Goal: Task Accomplishment & Management: Use online tool/utility

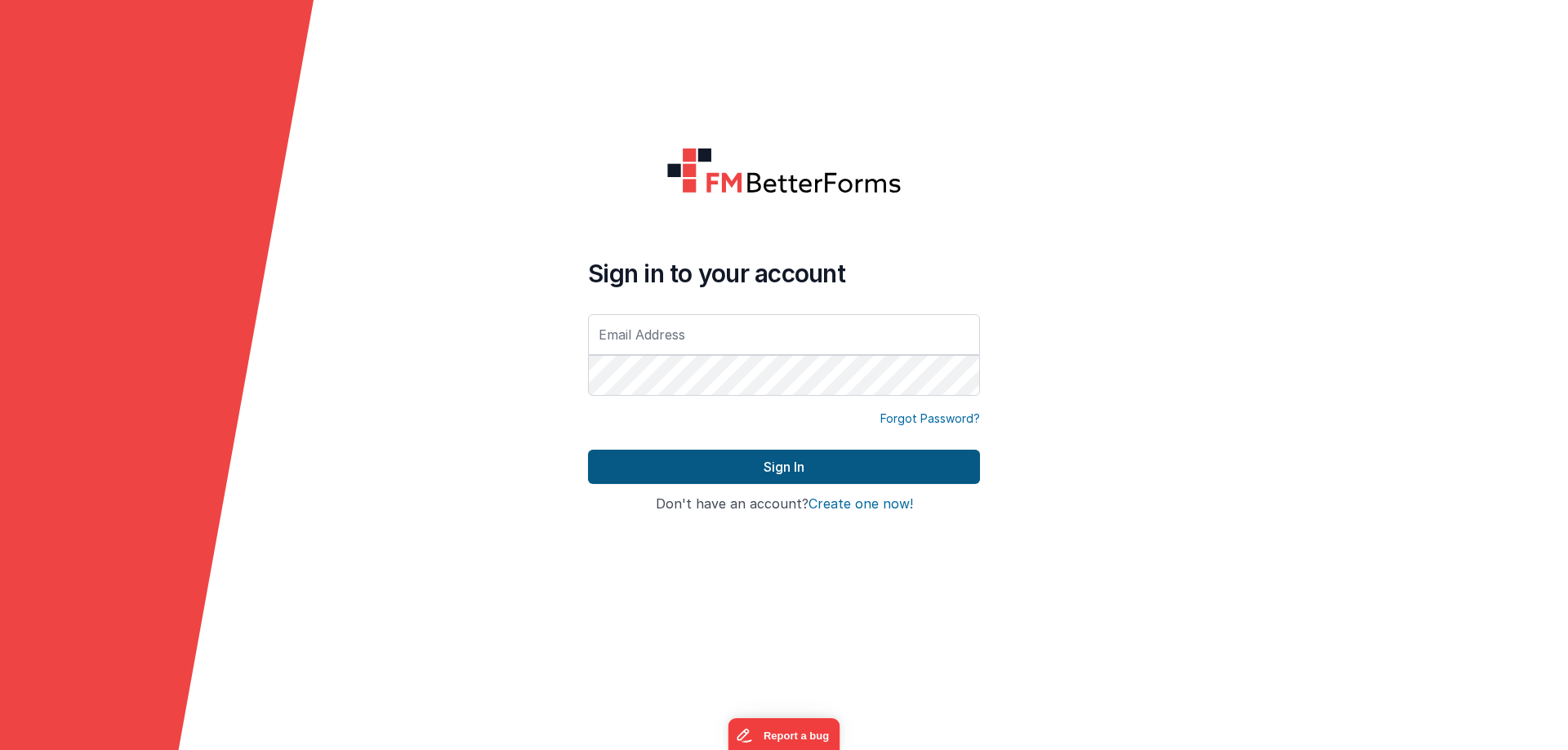
type input "[PERSON_NAME][EMAIL_ADDRESS][DOMAIN_NAME]"
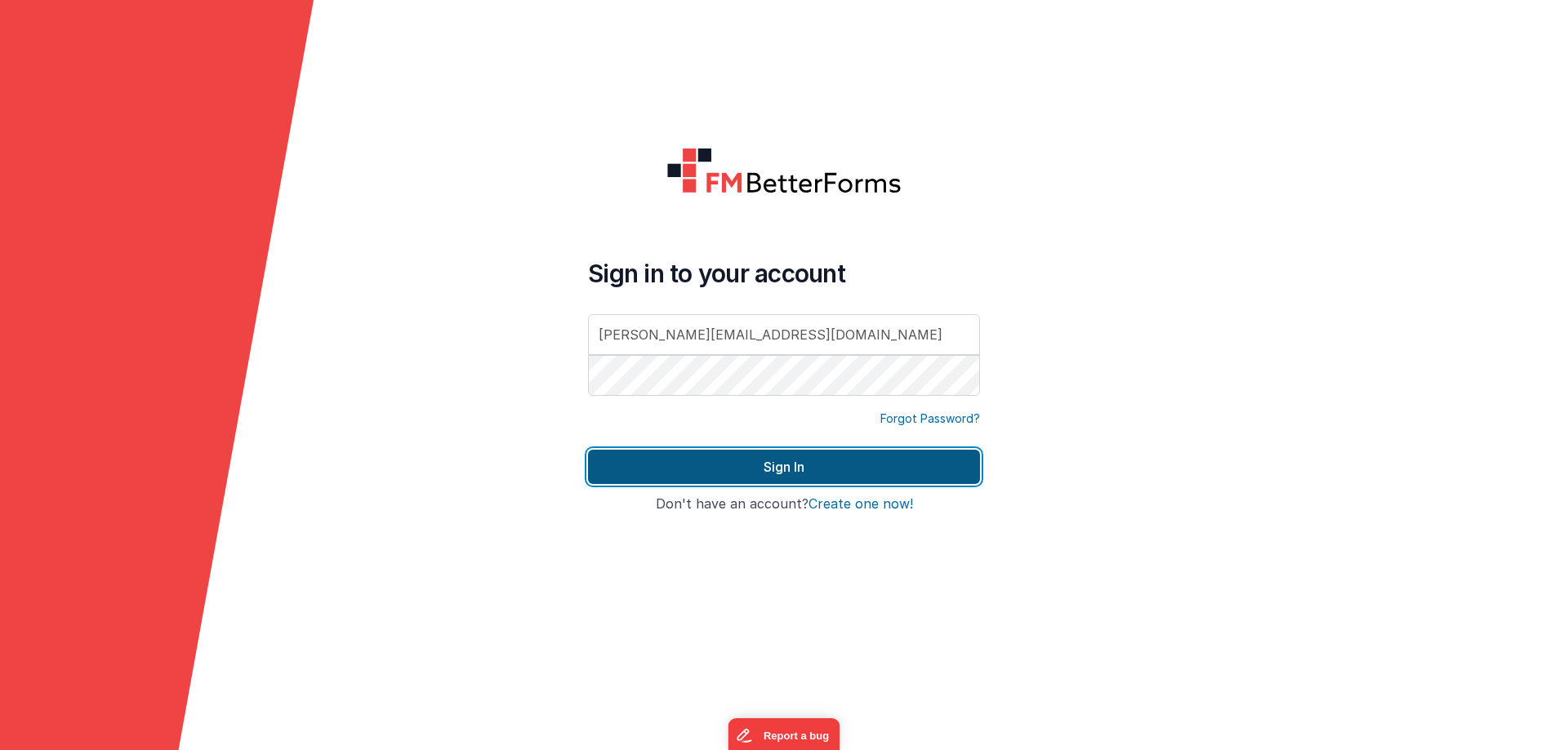
click at [775, 466] on button "Sign In" at bounding box center [784, 466] width 392 height 34
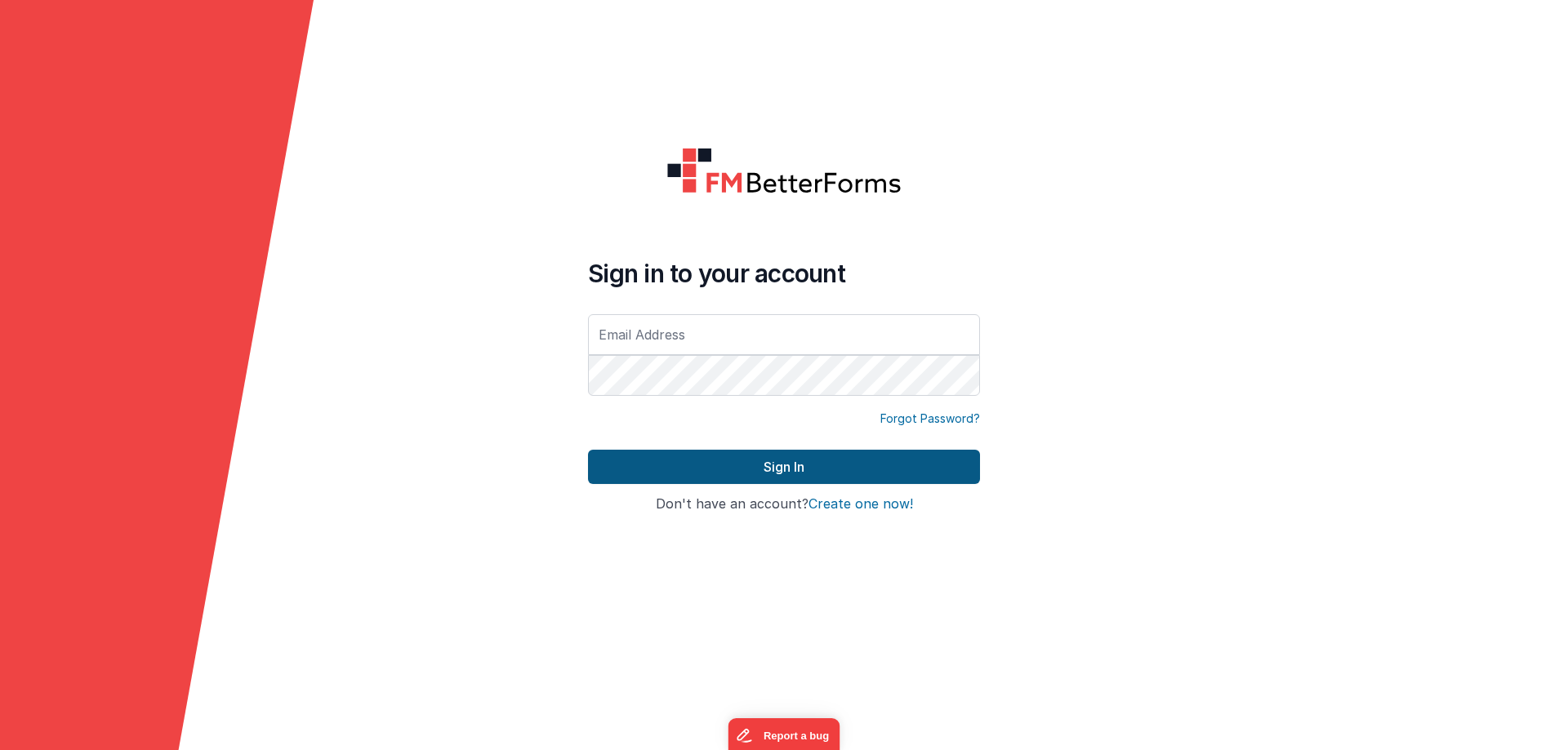
type input "[PERSON_NAME][EMAIL_ADDRESS][DOMAIN_NAME]"
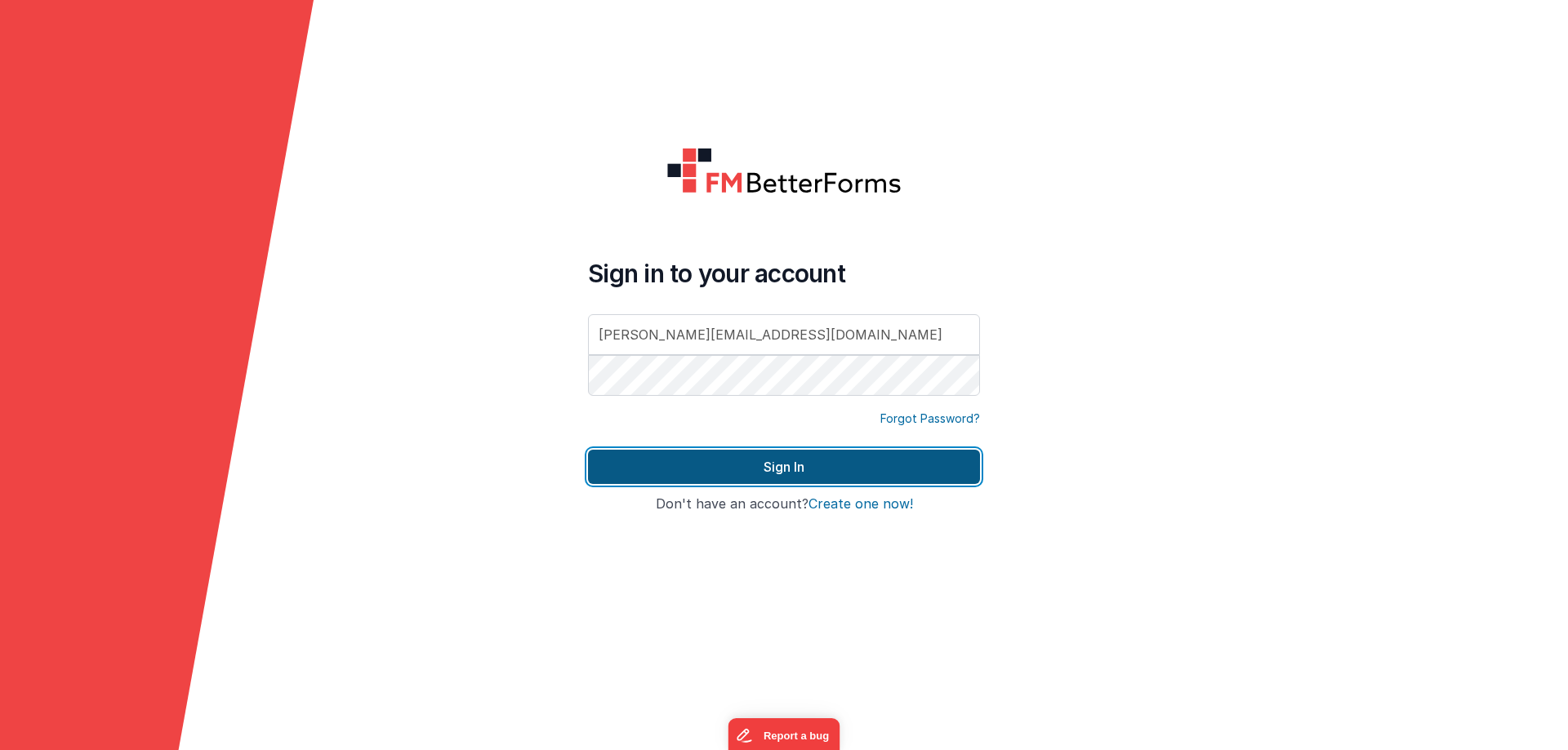
click at [789, 468] on button "Sign In" at bounding box center [784, 466] width 392 height 34
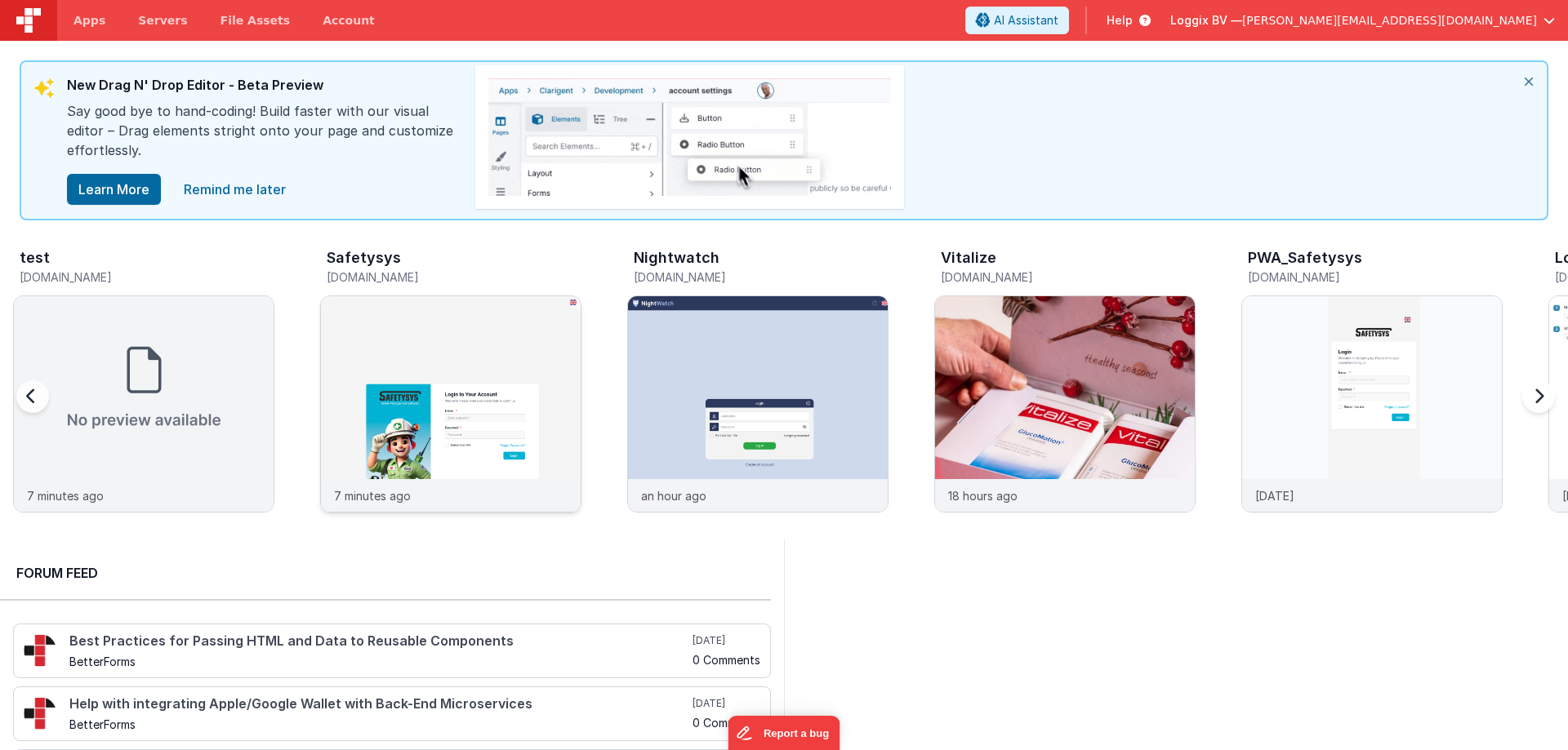
click at [470, 337] on img at bounding box center [450, 426] width 260 height 260
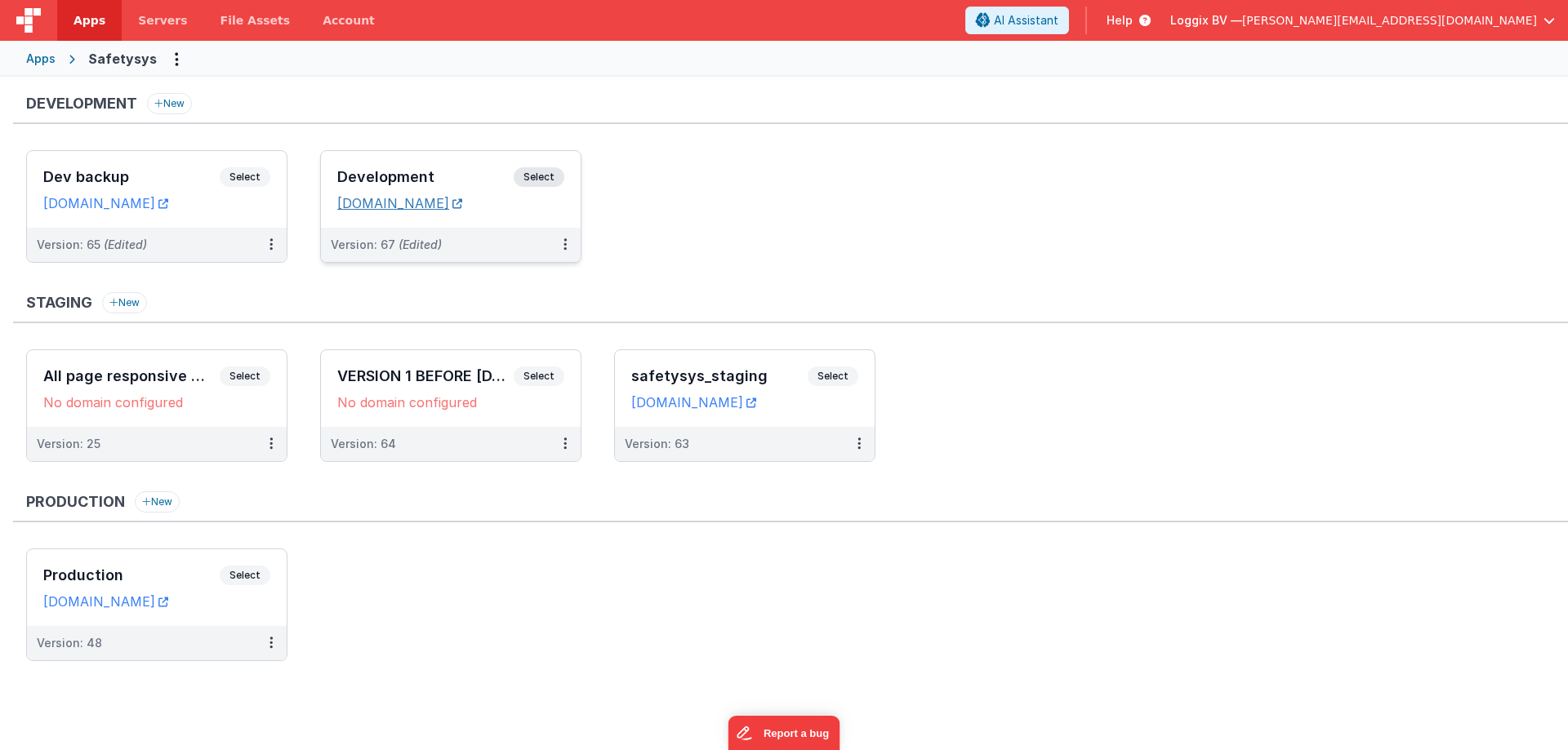
click at [462, 204] on link "[DOMAIN_NAME]" at bounding box center [400, 203] width 125 height 17
click at [535, 178] on span "Select" at bounding box center [539, 177] width 51 height 20
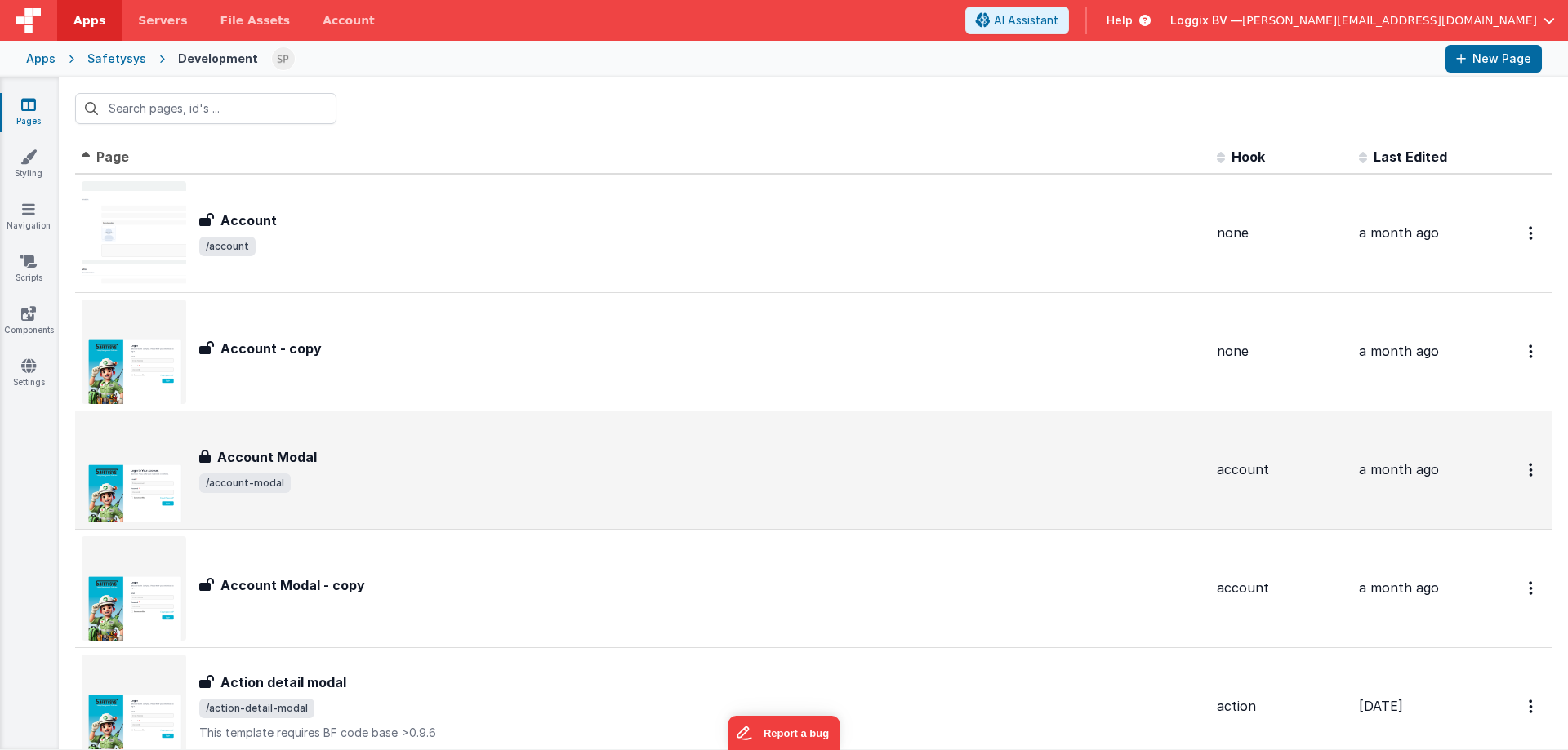
click at [315, 459] on div "Account Modal" at bounding box center [701, 457] width 1004 height 20
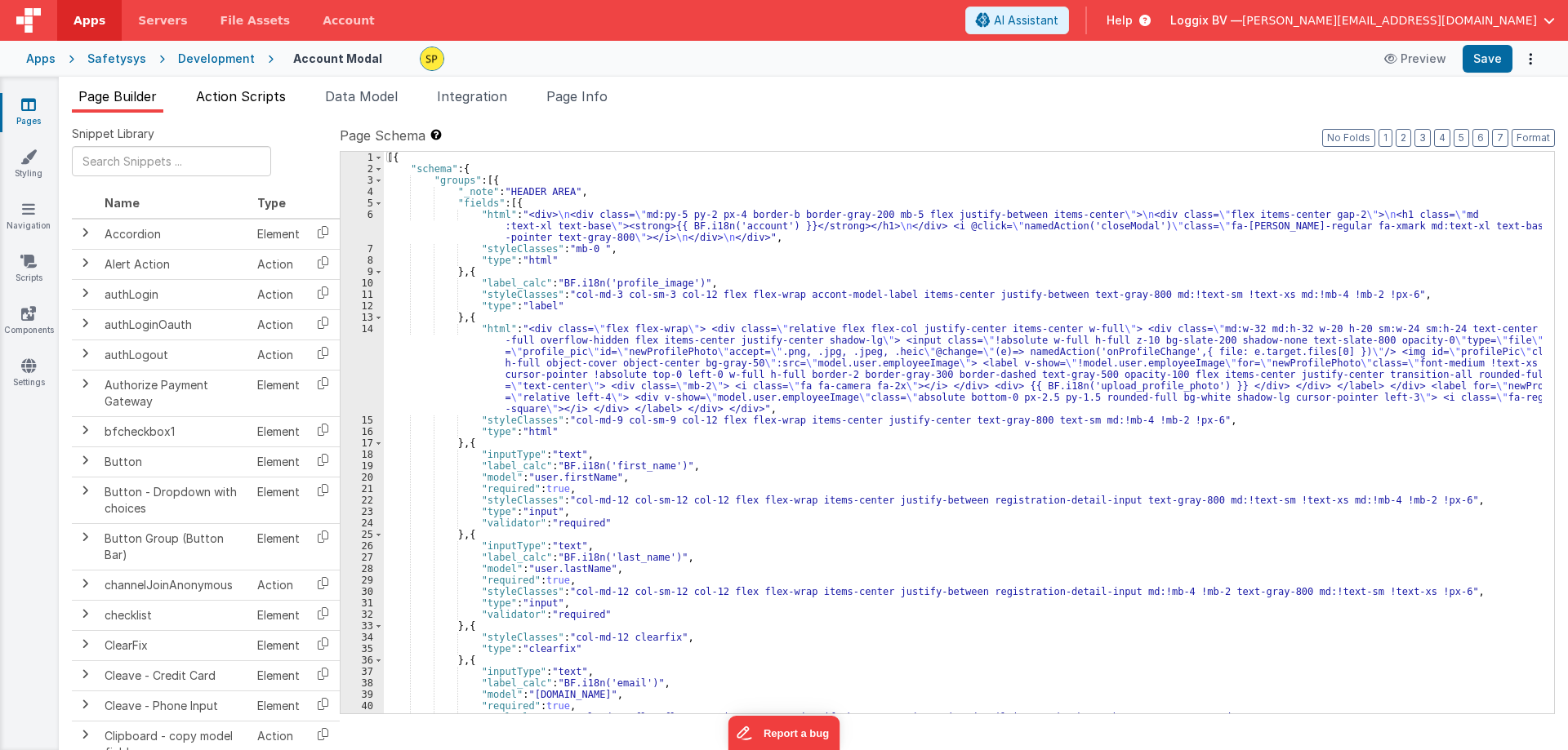
click at [245, 98] on span "Action Scripts" at bounding box center [241, 97] width 90 height 17
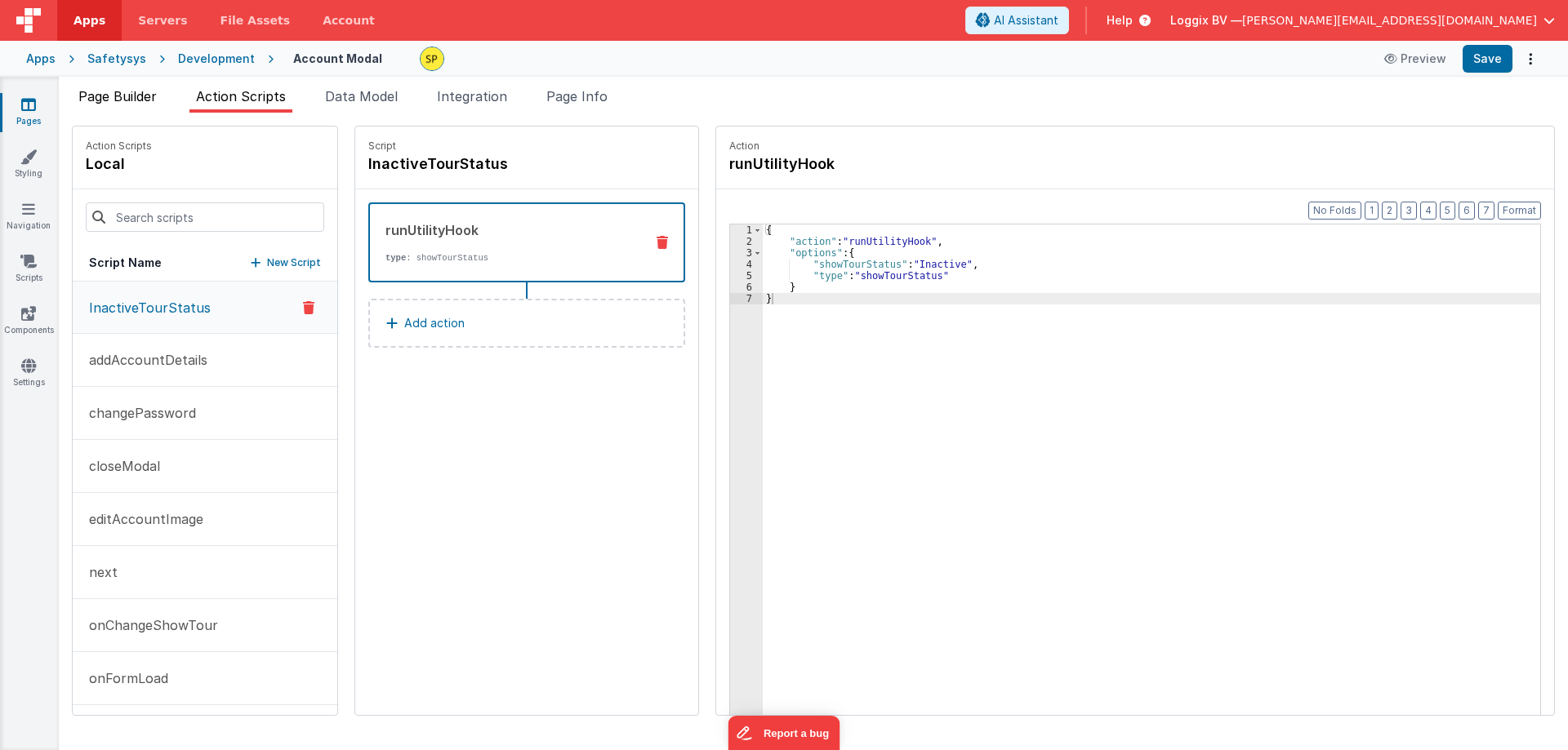
click at [142, 102] on span "Page Builder" at bounding box center [117, 97] width 78 height 17
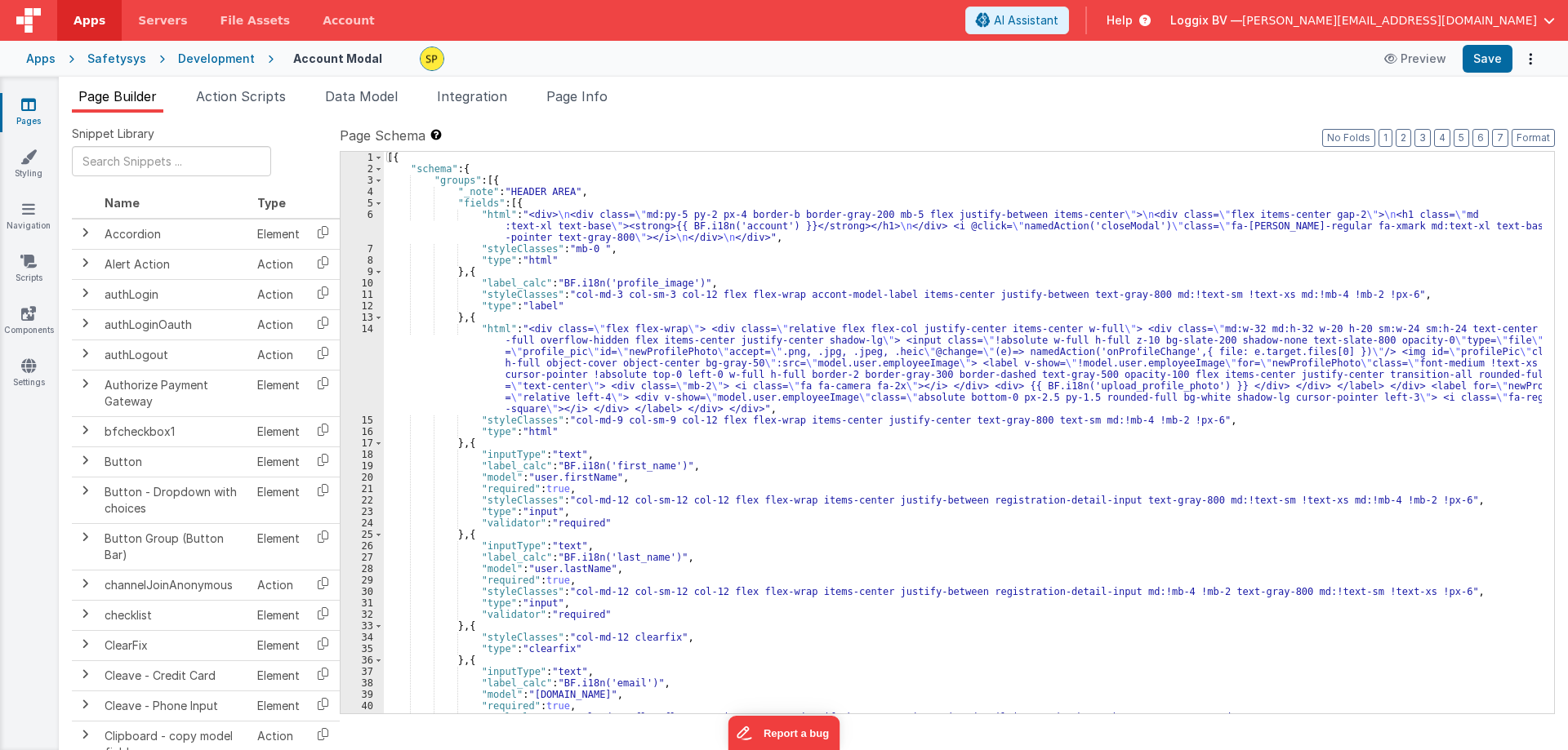
click at [361, 374] on div "14" at bounding box center [362, 369] width 43 height 92
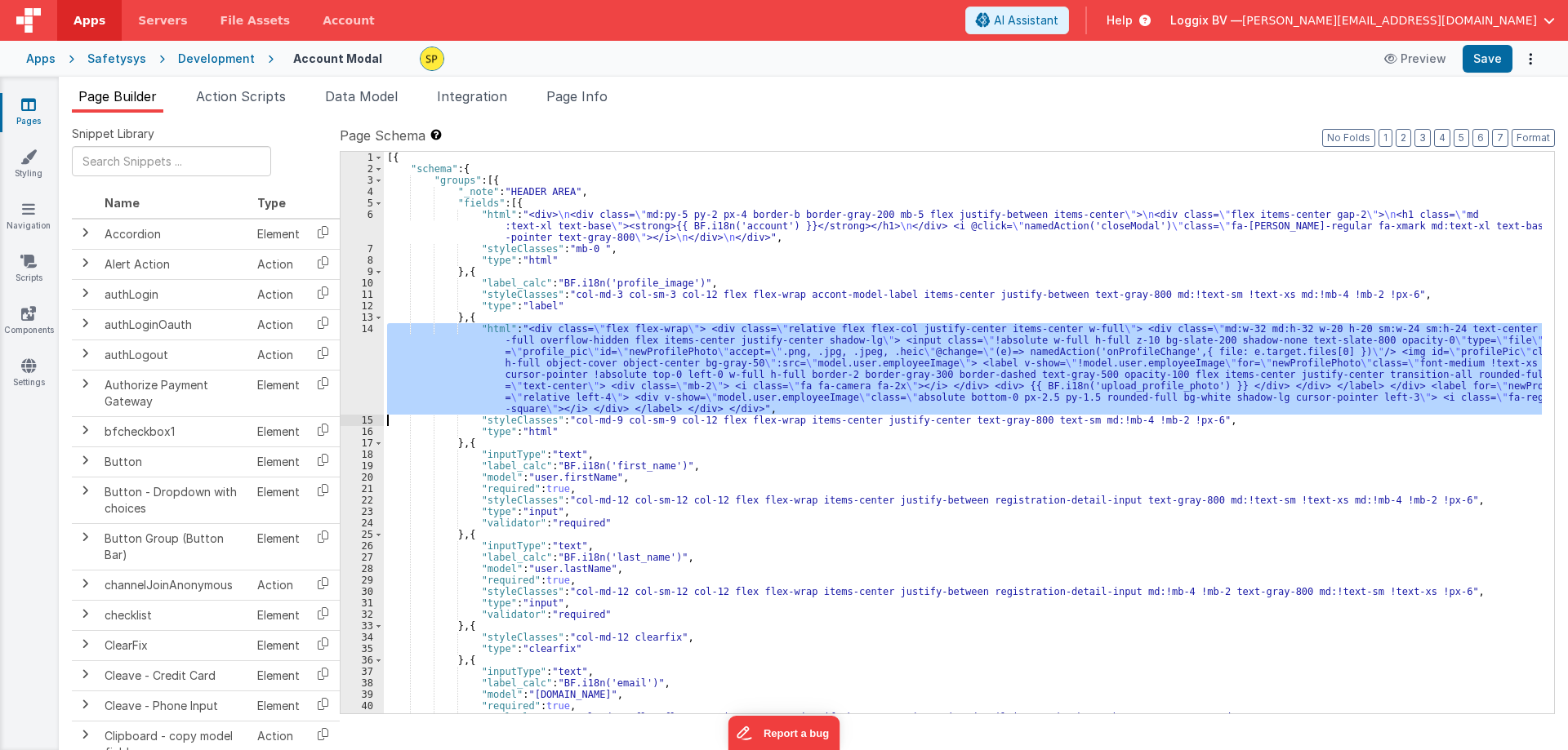
click at [369, 367] on div "14" at bounding box center [362, 369] width 43 height 92
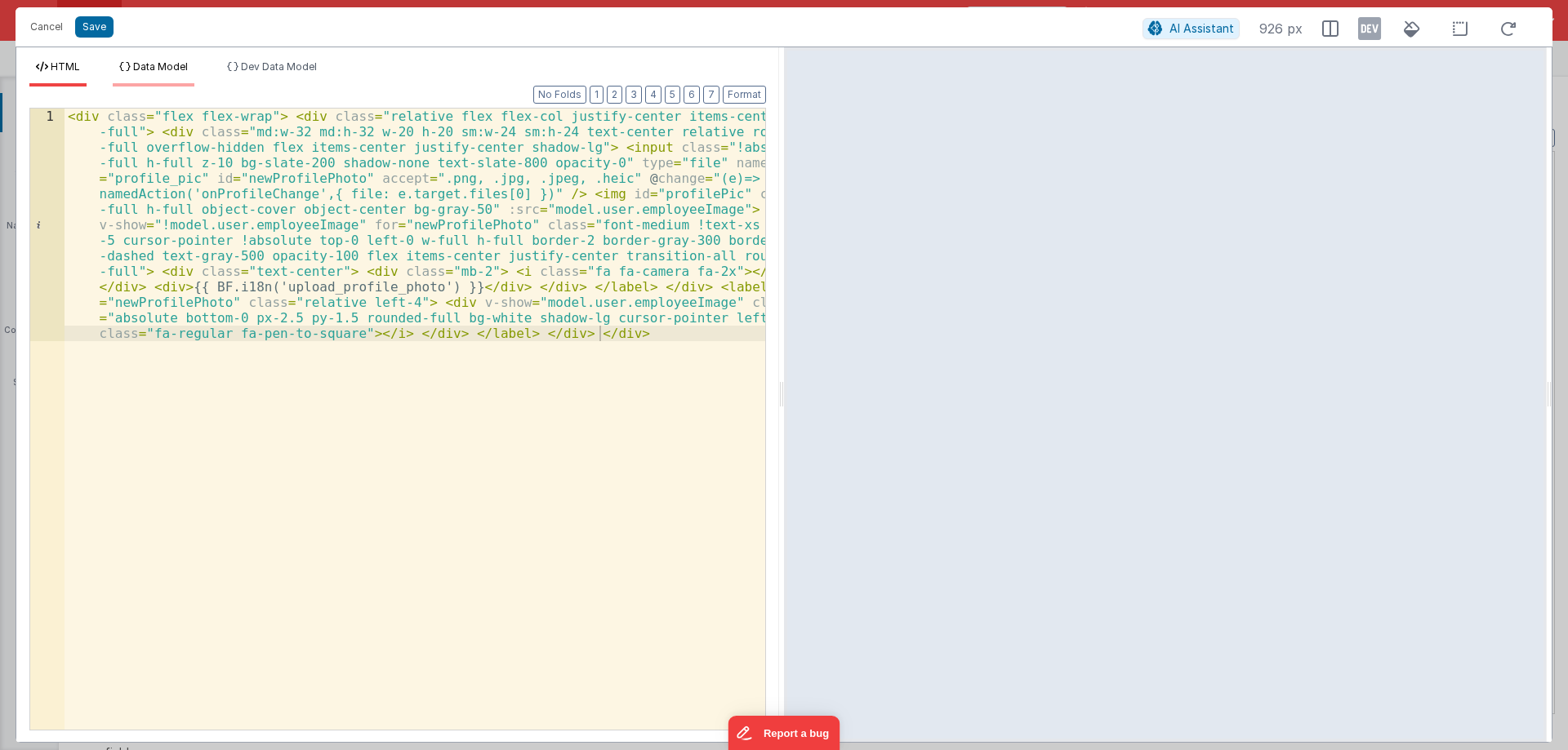
click at [159, 64] on span "Data Model" at bounding box center [161, 67] width 55 height 12
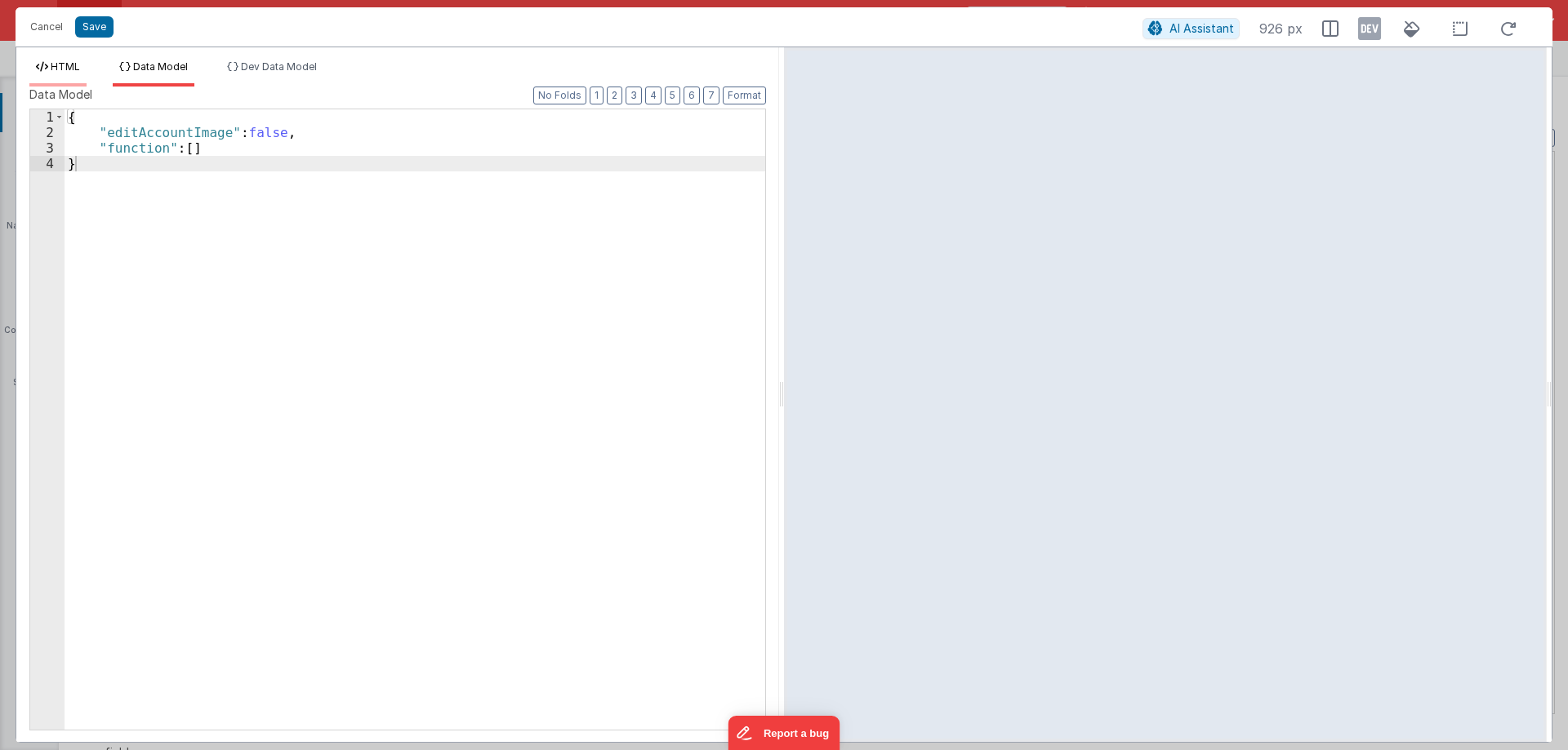
click at [63, 66] on span "HTML" at bounding box center [65, 67] width 29 height 12
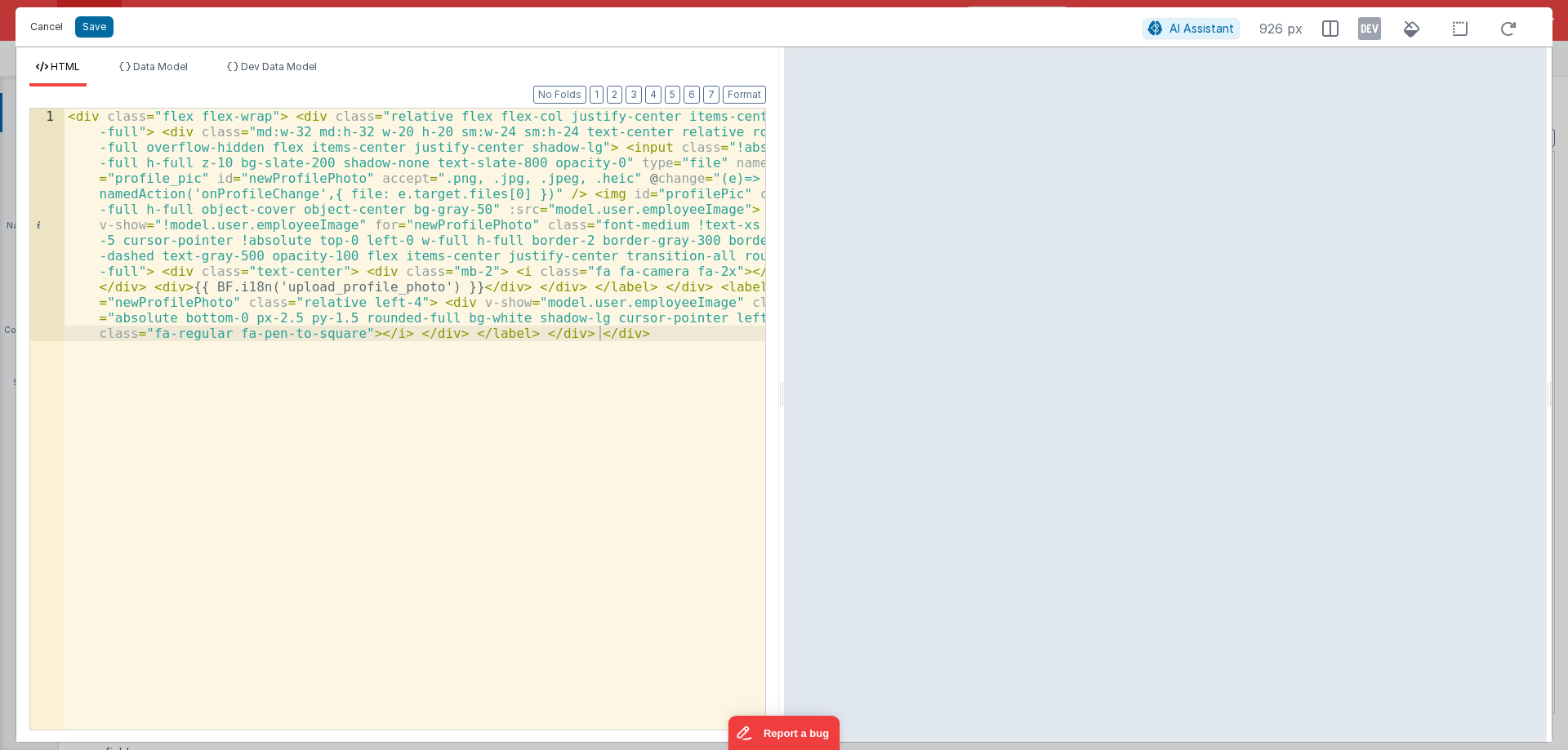
click at [40, 27] on button "Cancel" at bounding box center [46, 27] width 49 height 22
